Goal: Task Accomplishment & Management: Manage account settings

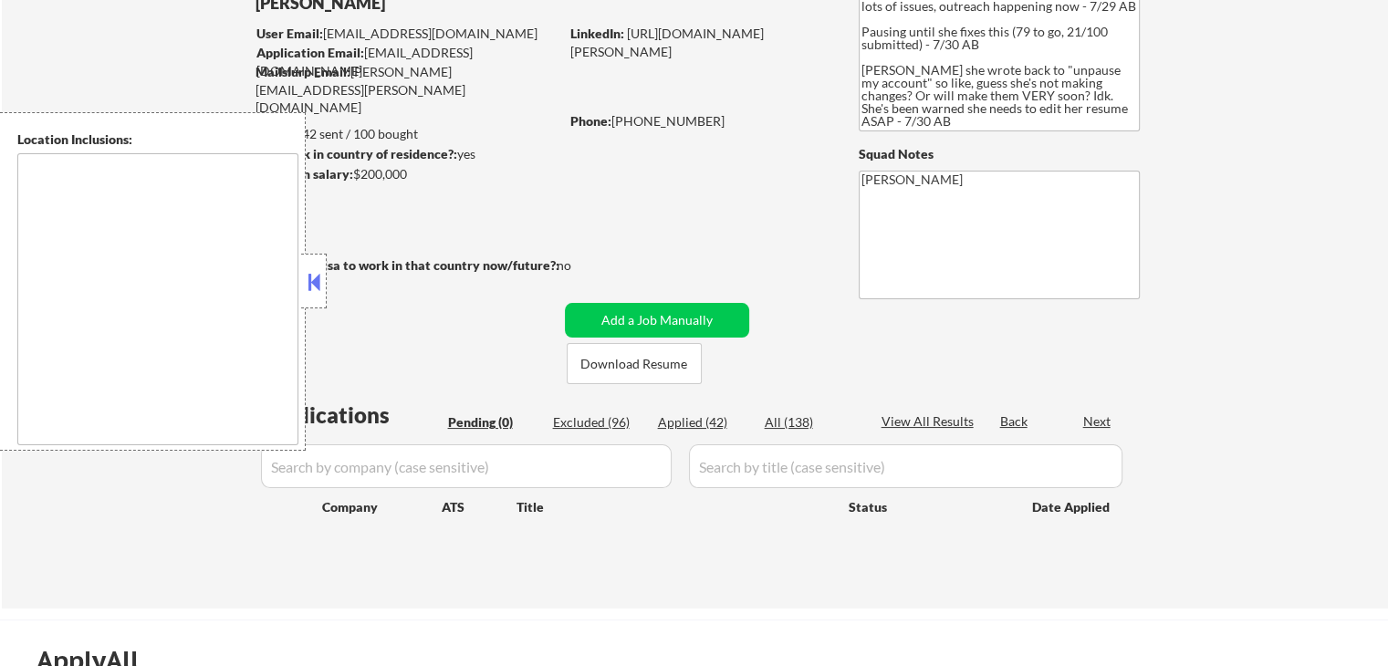
type textarea "[GEOGRAPHIC_DATA], [GEOGRAPHIC_DATA] [GEOGRAPHIC_DATA], [GEOGRAPHIC_DATA] [GEOG…"
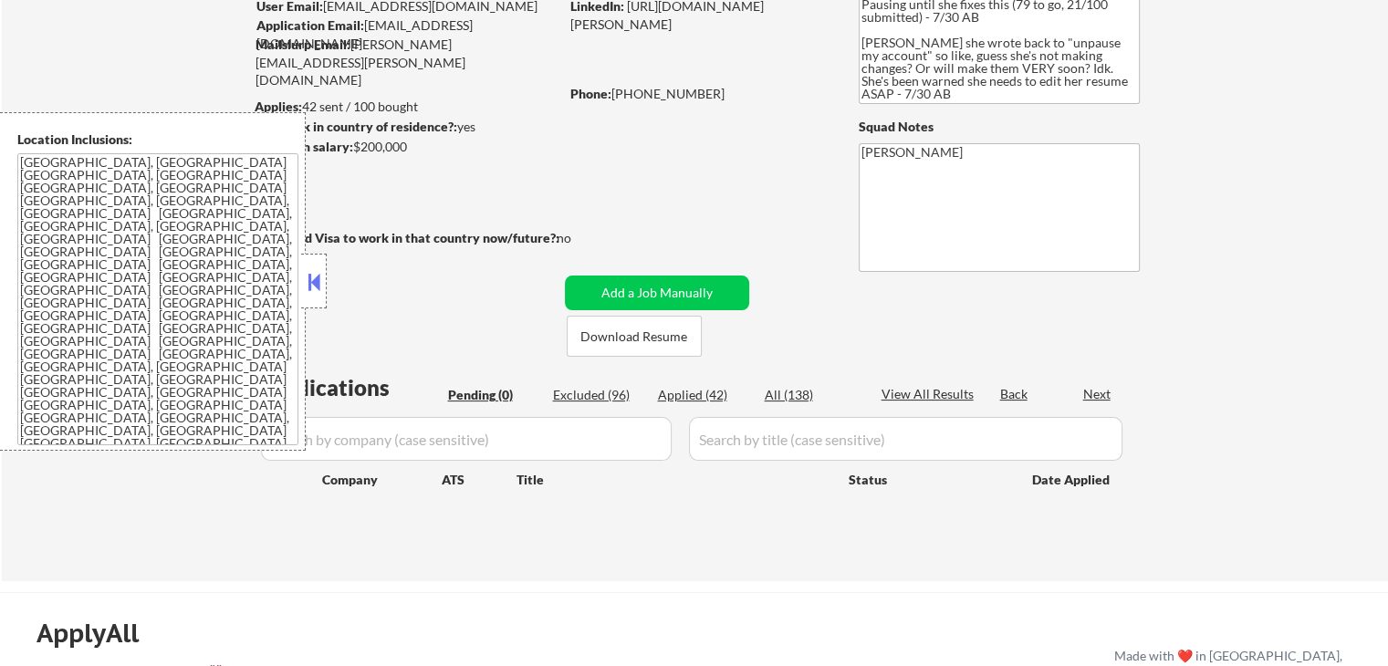
scroll to position [183, 0]
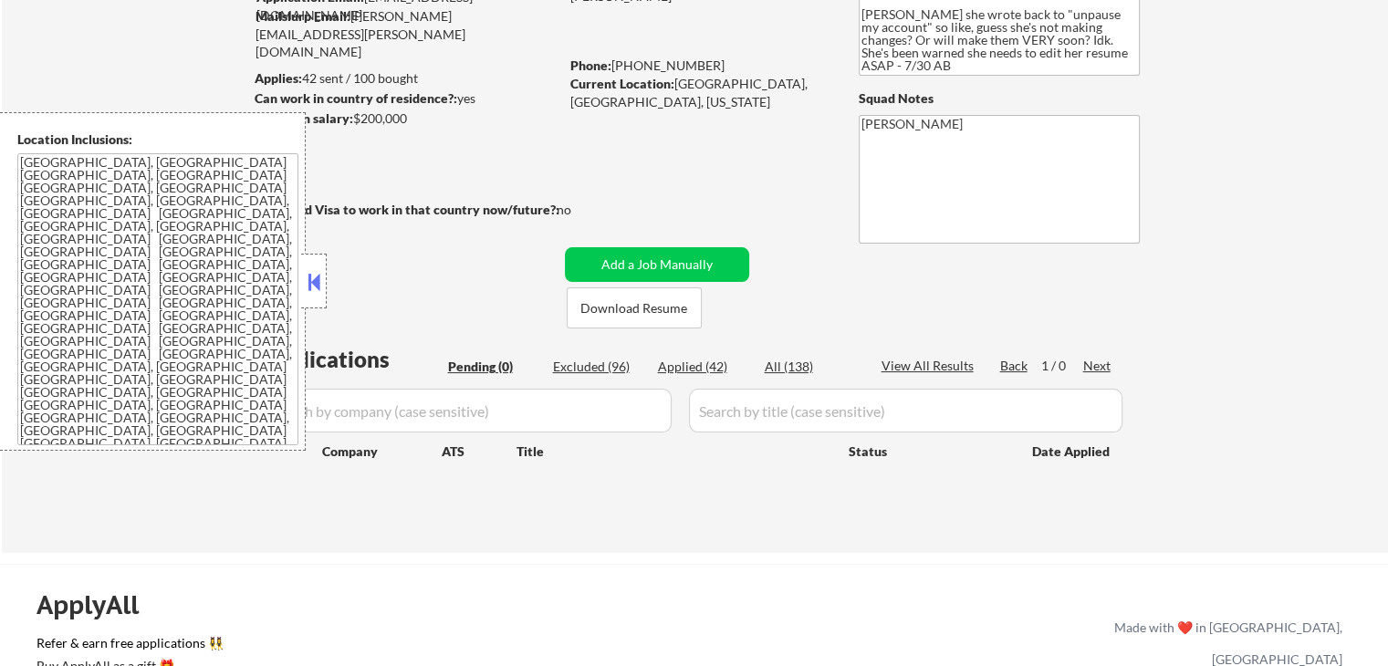
click at [685, 367] on div "Applied (42)" at bounding box center [703, 367] width 91 height 18
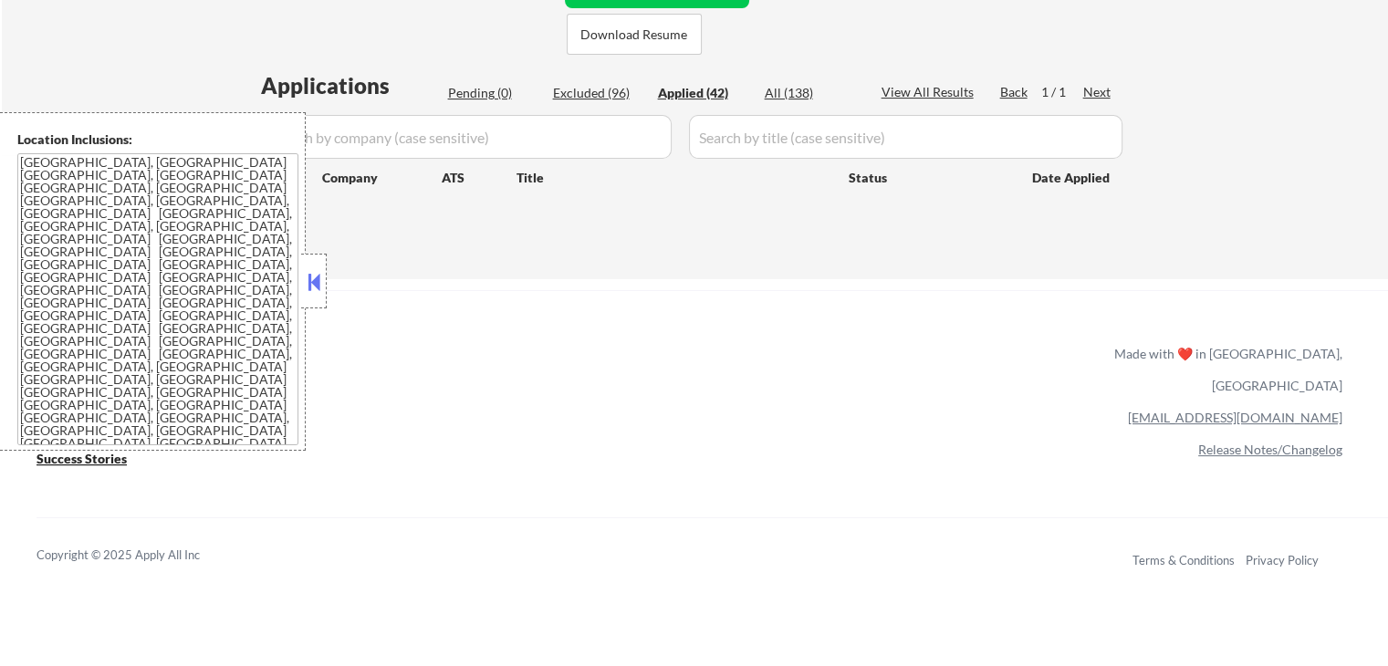
scroll to position [365, 0]
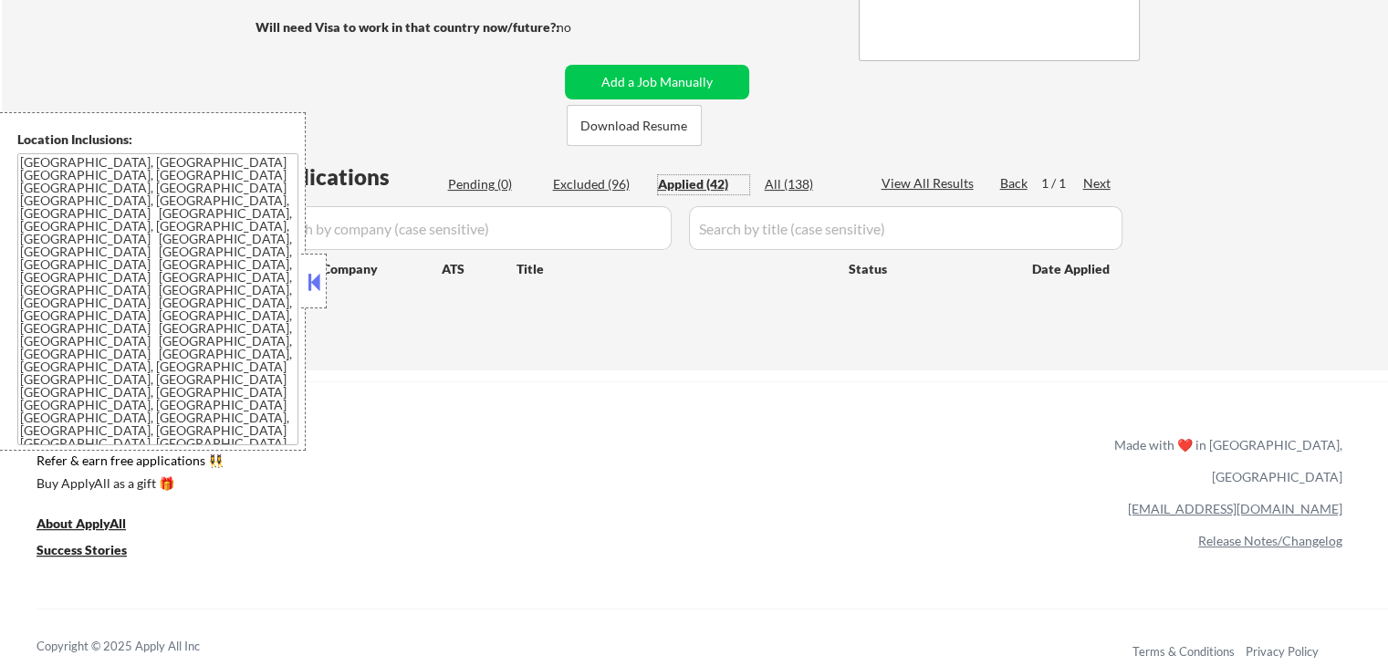
click at [1221, 267] on div "← Return to /applysquad Mailslurp Inbox Job Search Builder [PERSON_NAME] User E…" at bounding box center [695, 39] width 1386 height 663
select select ""applied""
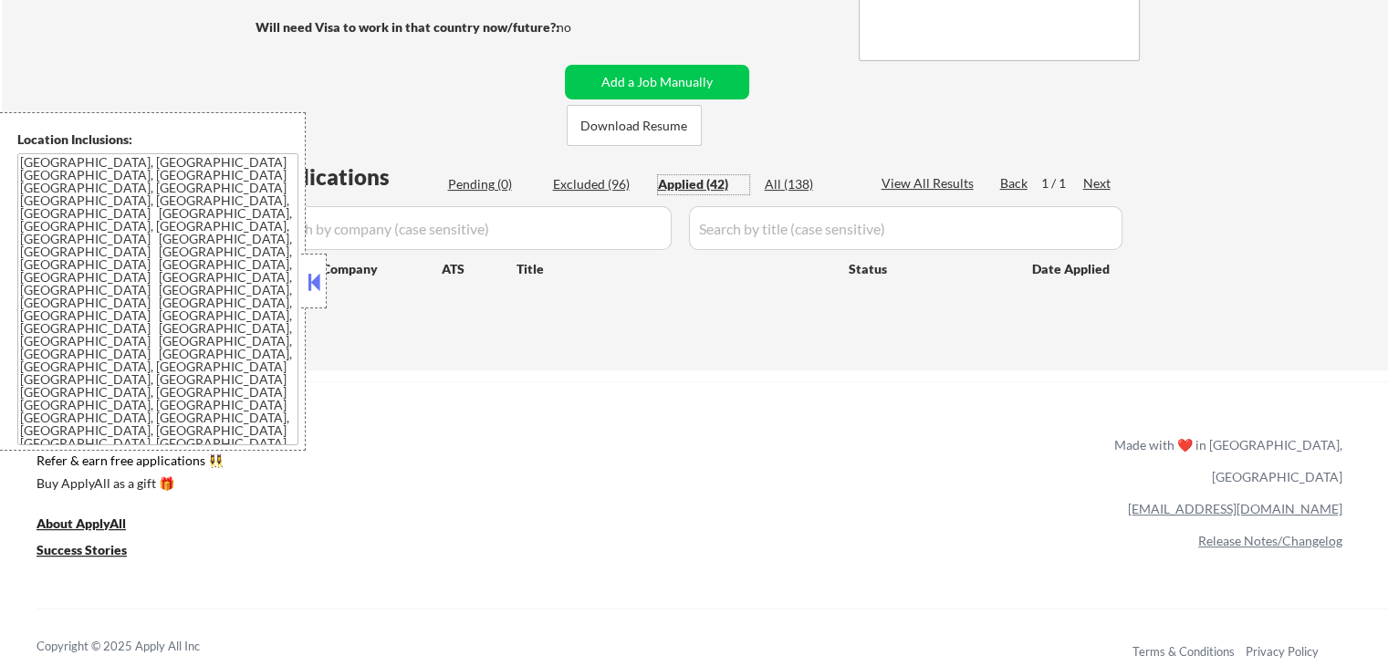
select select ""applied""
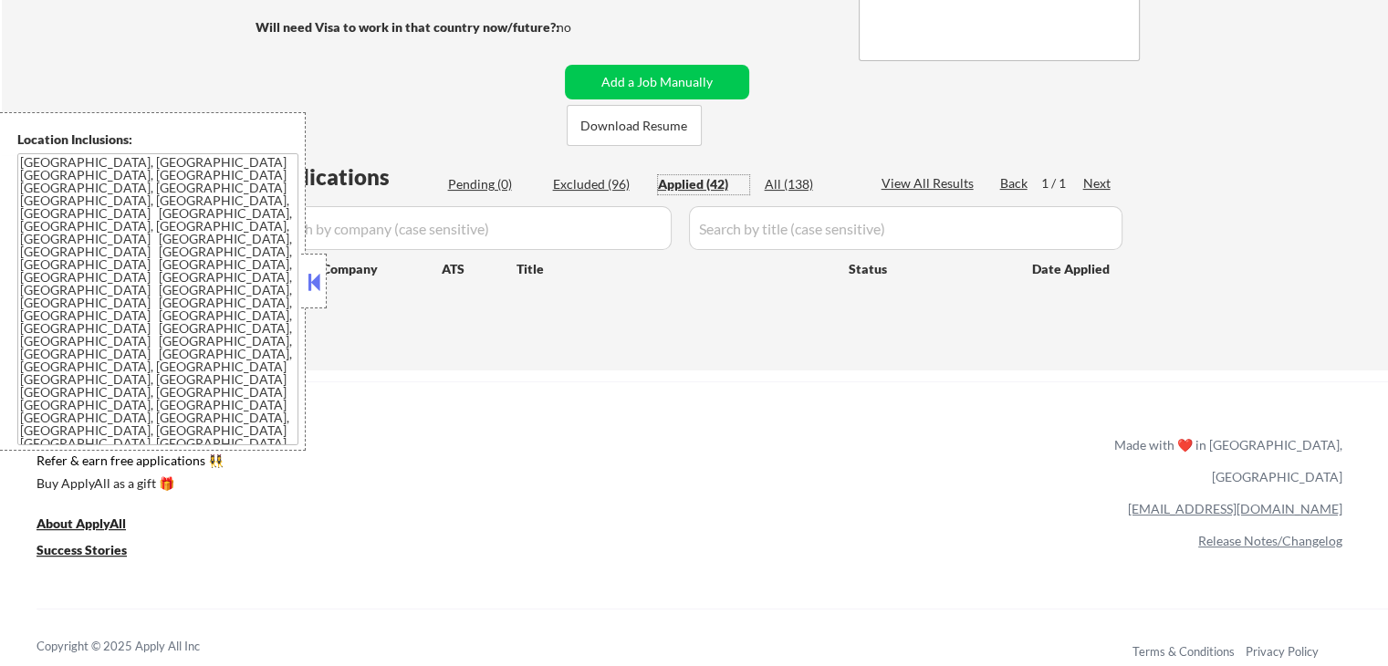
select select ""applied""
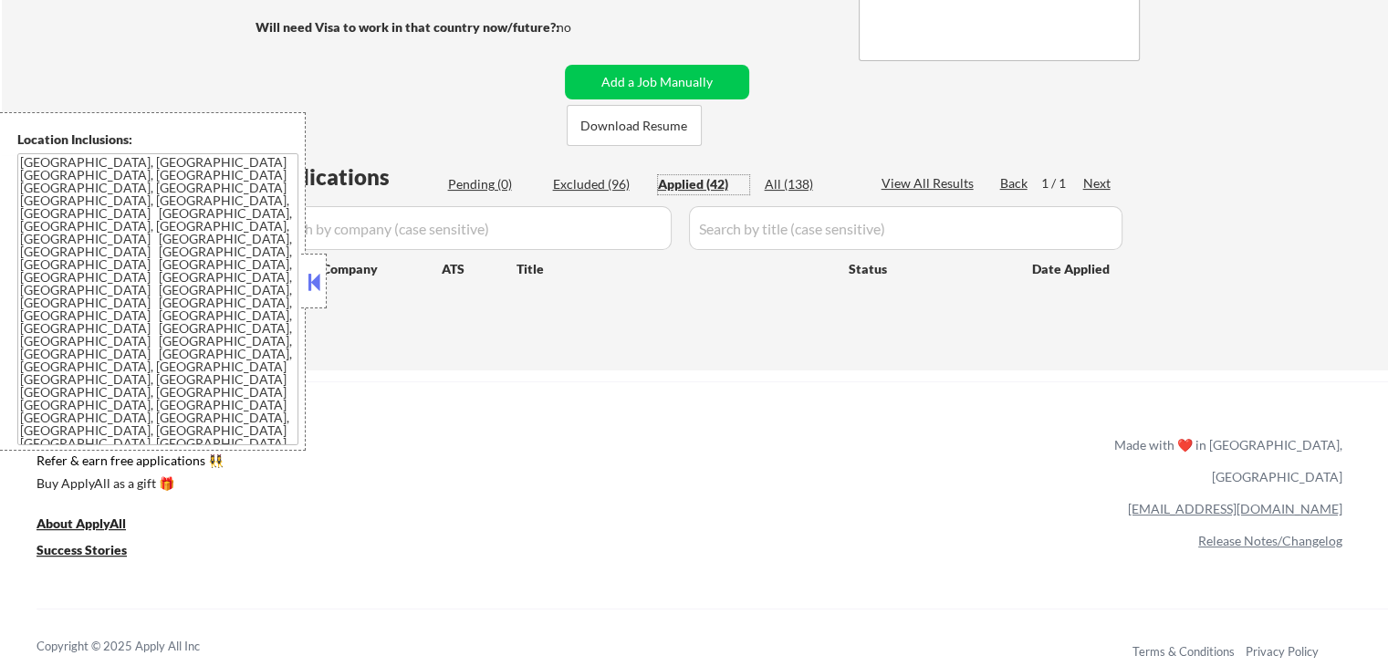
select select ""applied""
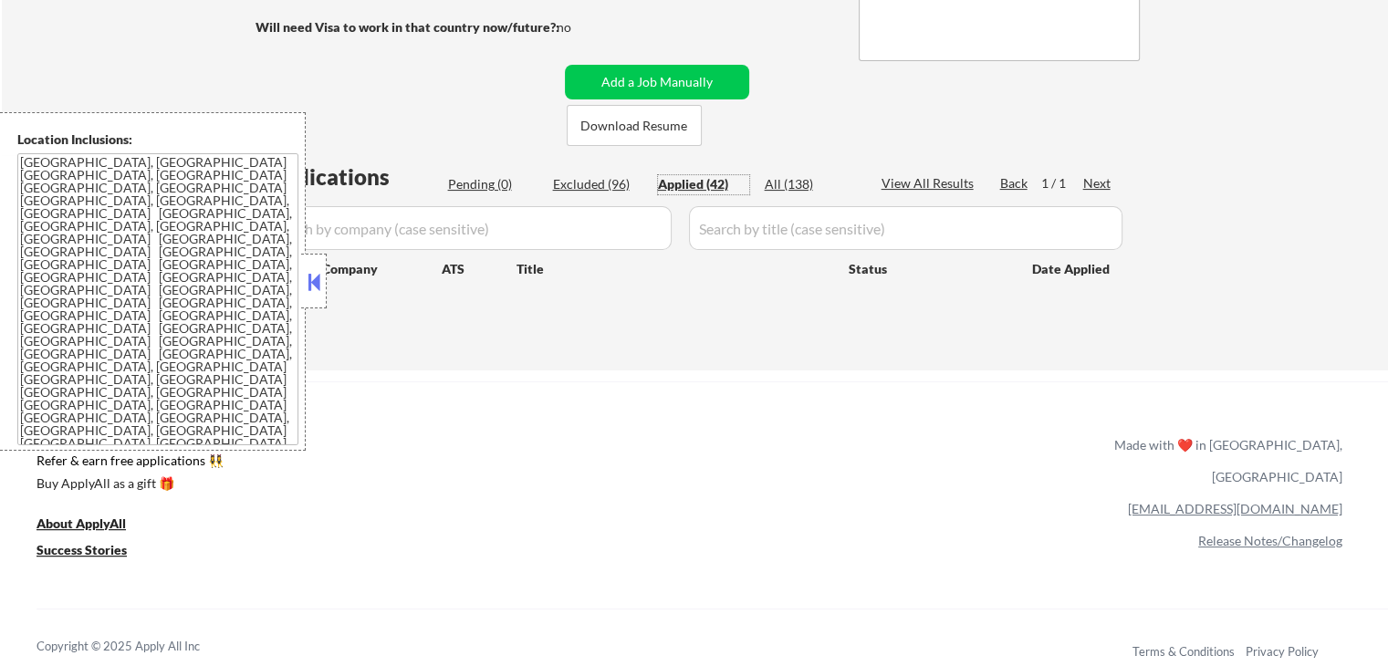
select select ""applied""
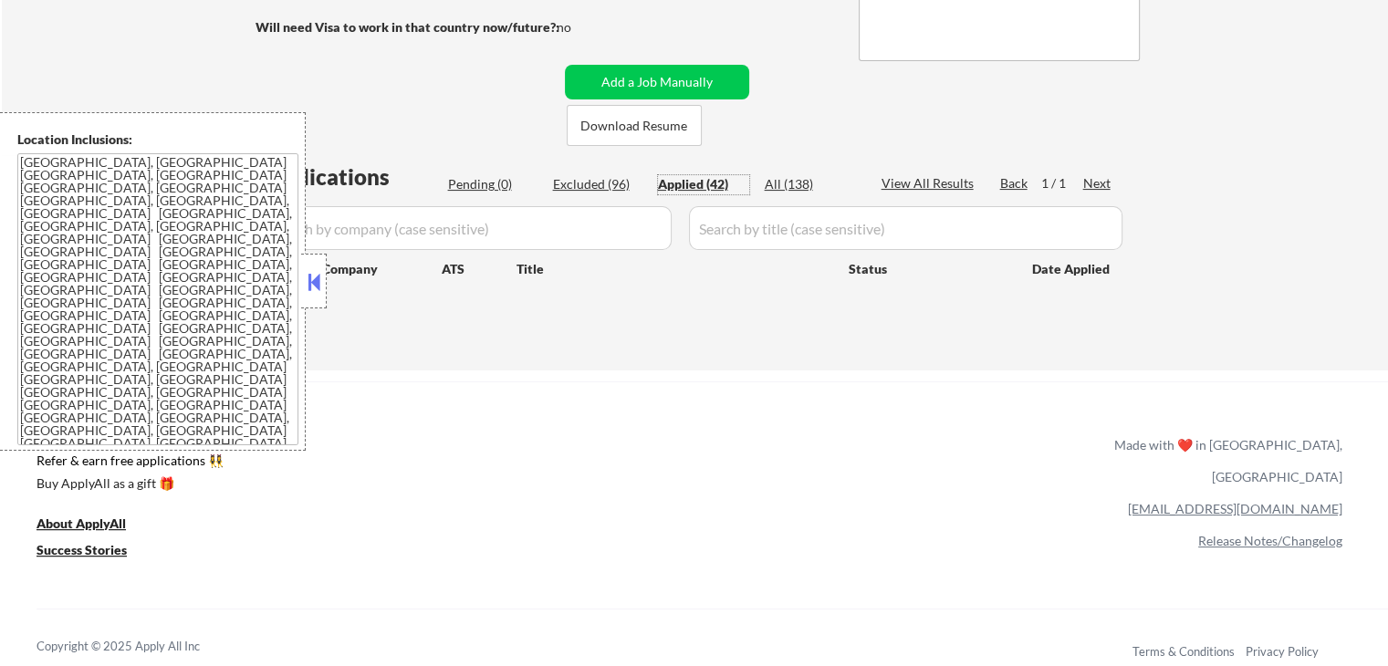
select select ""applied""
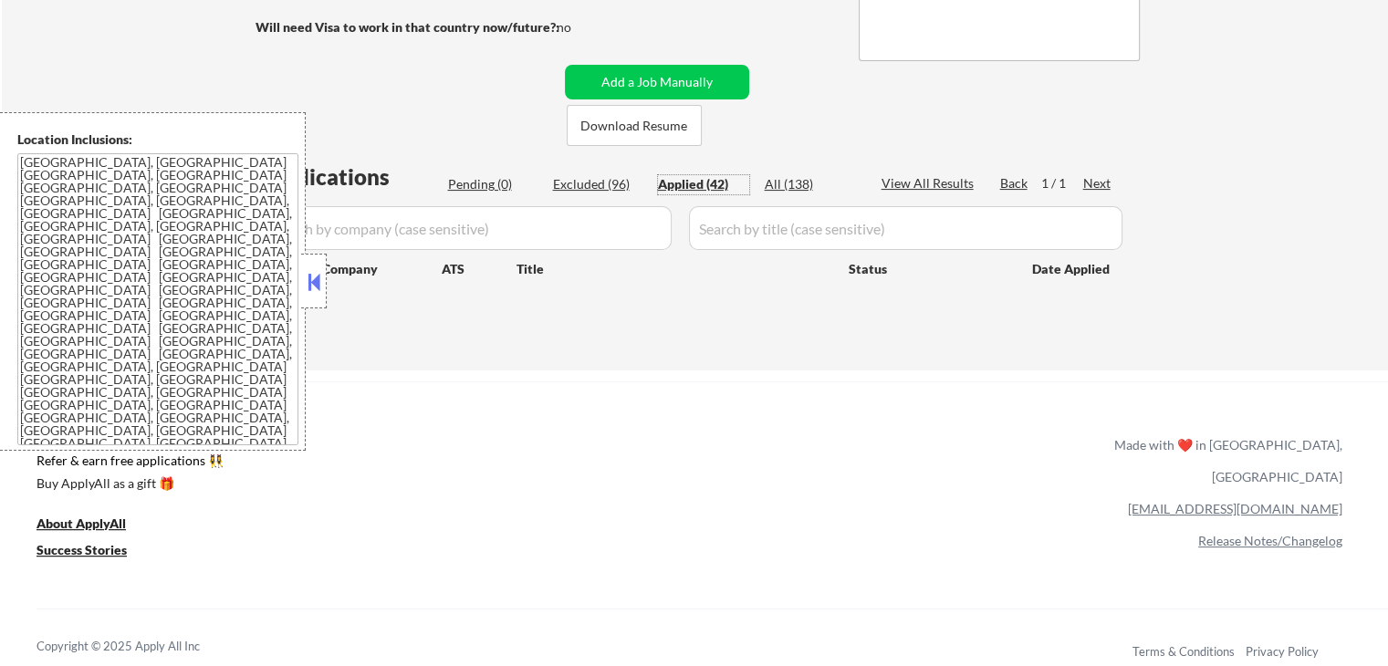
select select ""applied""
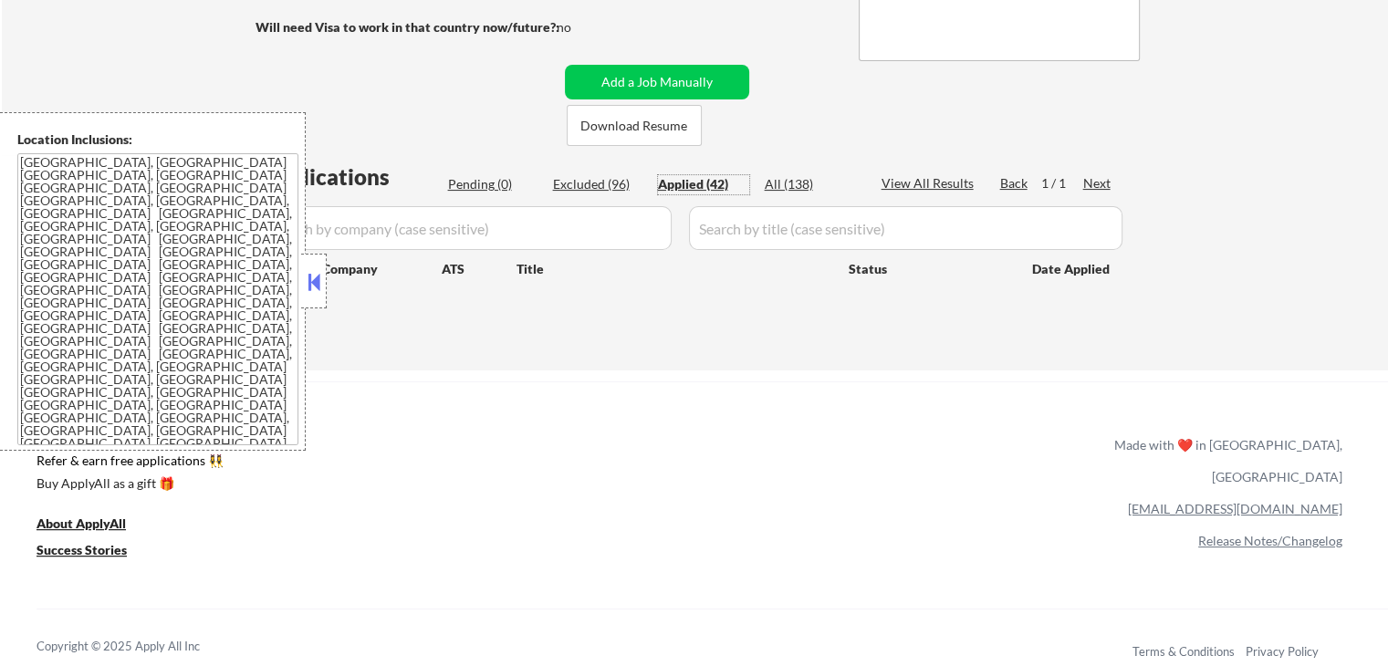
select select ""applied""
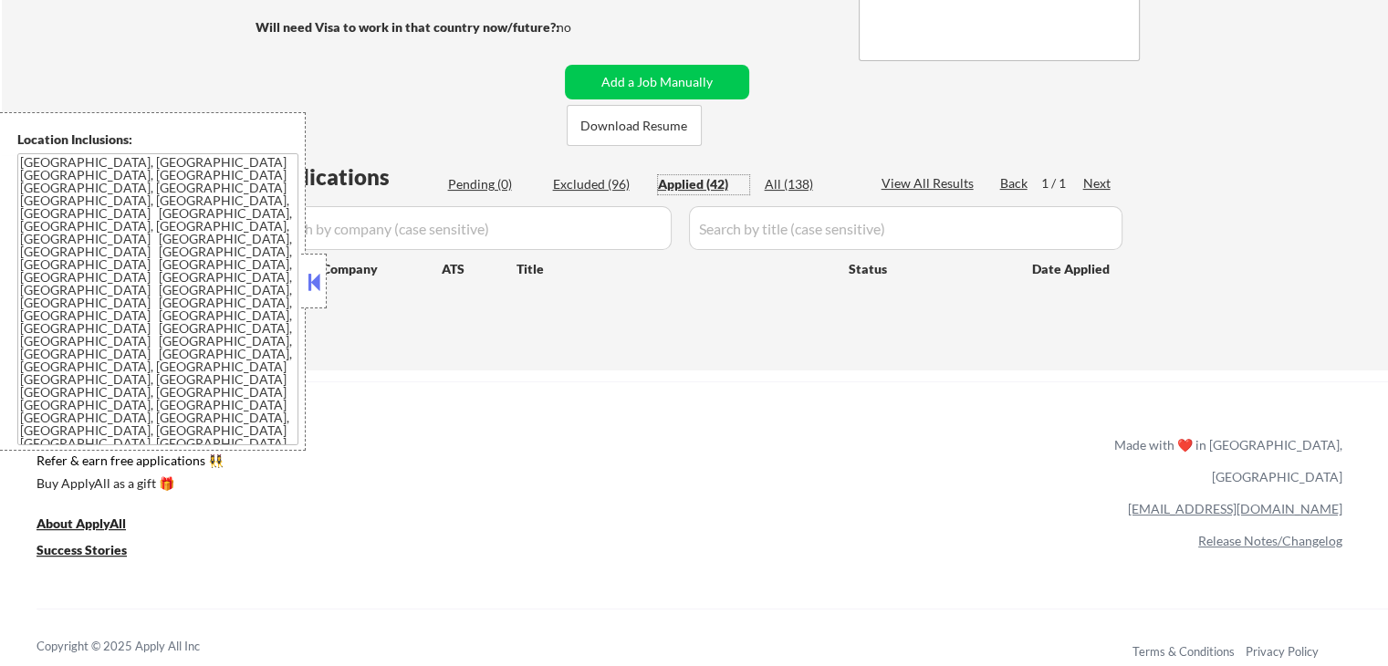
select select ""applied""
